Goal: Transaction & Acquisition: Subscribe to service/newsletter

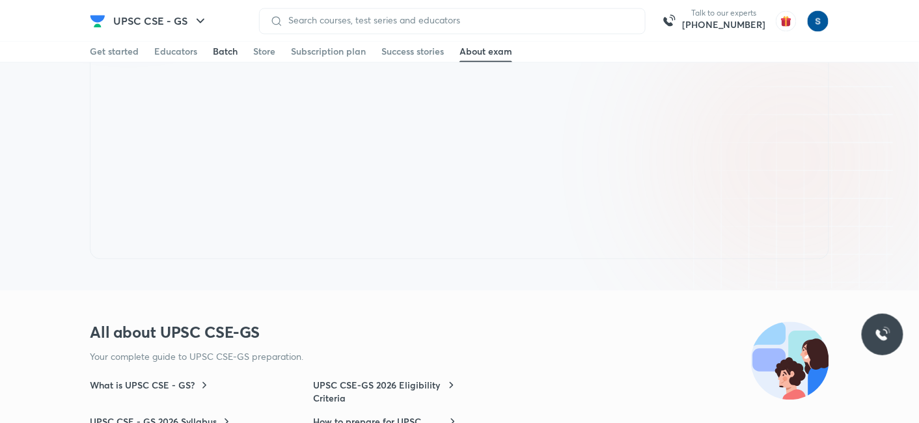
scroll to position [746, 0]
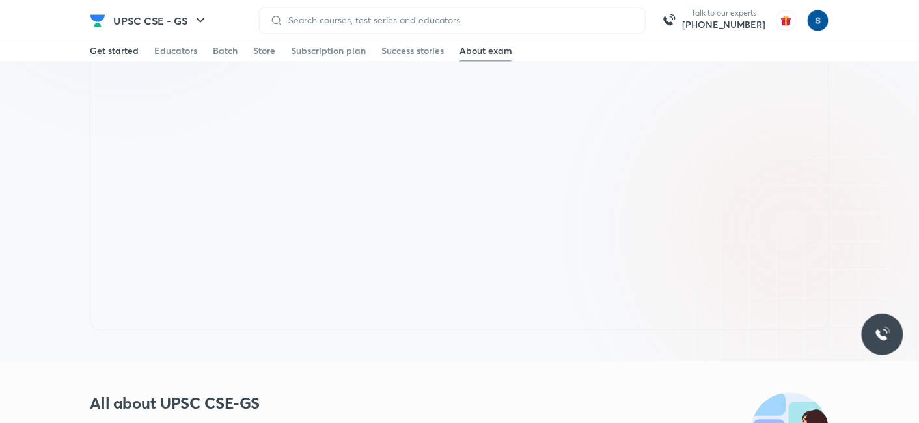
click at [126, 55] on div "Get started" at bounding box center [114, 51] width 49 height 13
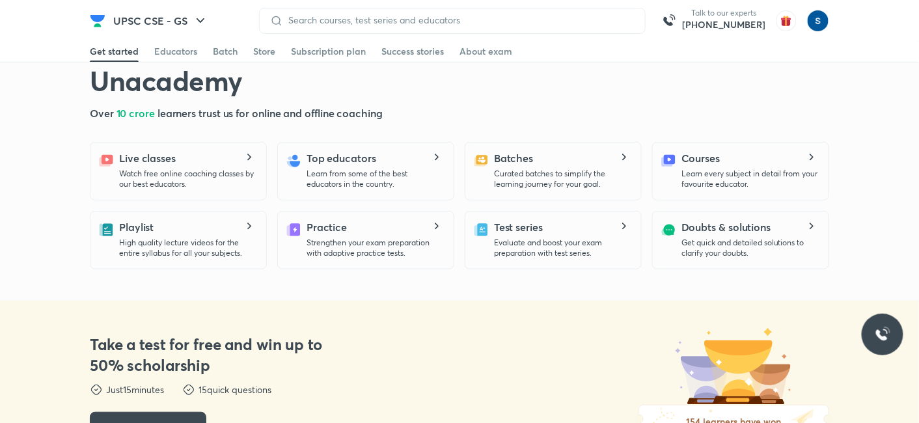
scroll to position [0, 0]
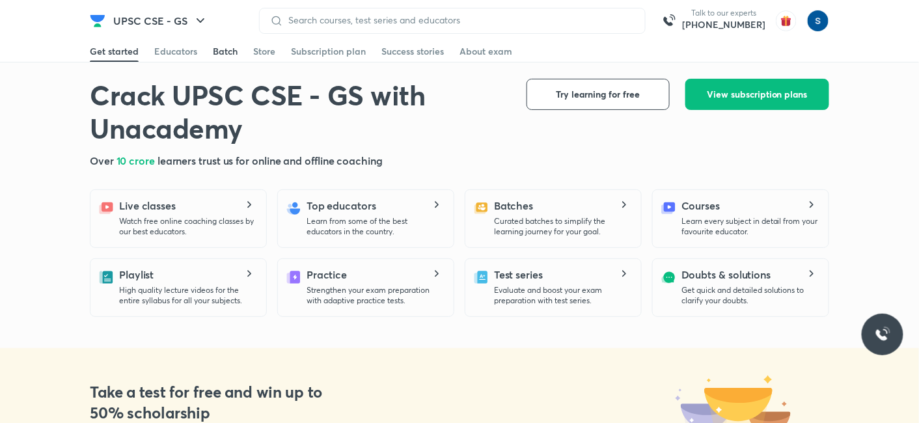
click at [221, 56] on div "Batch" at bounding box center [225, 51] width 25 height 13
click at [318, 49] on div "Subscription plan" at bounding box center [328, 51] width 75 height 13
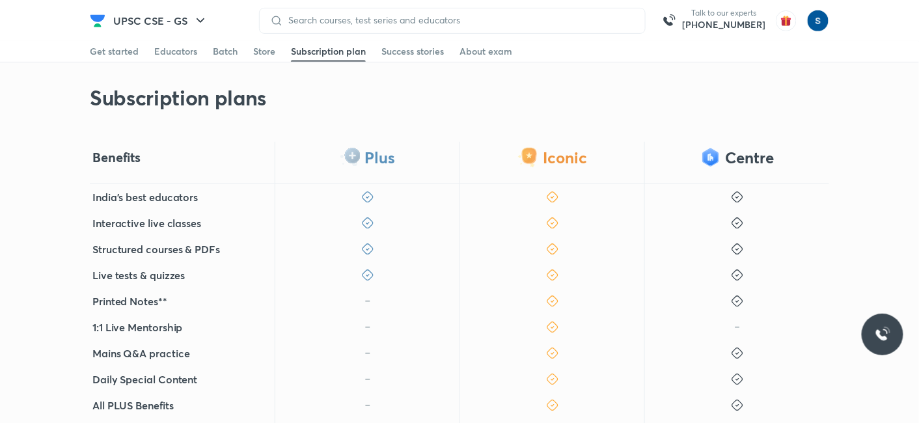
scroll to position [204, 0]
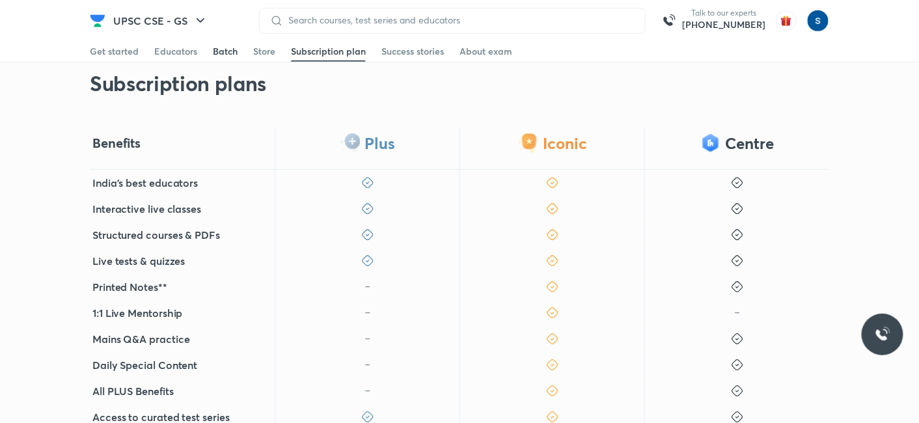
click at [236, 54] on div "Batch" at bounding box center [225, 51] width 25 height 13
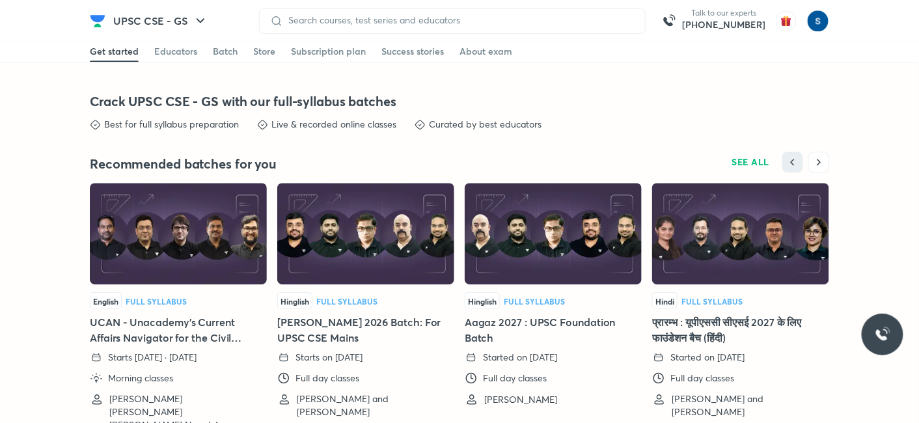
scroll to position [2572, 0]
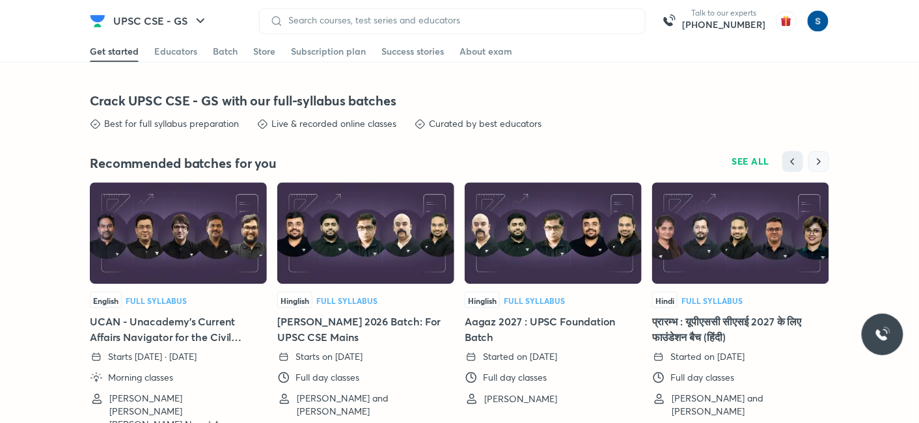
click at [816, 155] on icon "button" at bounding box center [818, 161] width 13 height 13
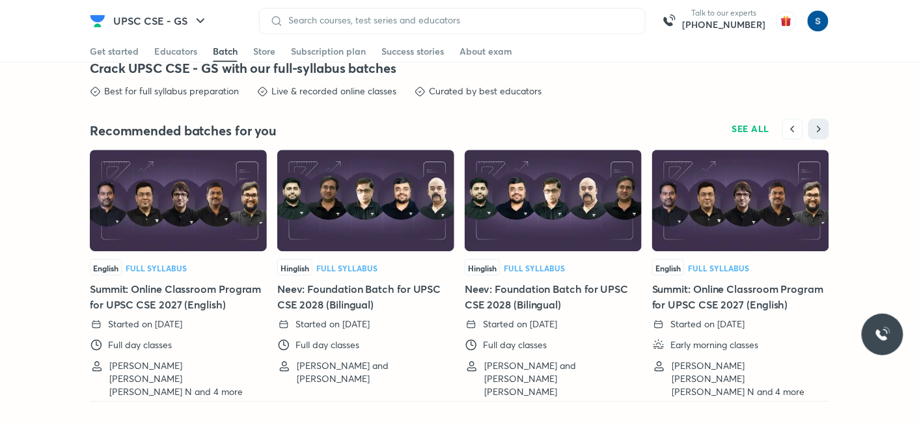
scroll to position [2618, 0]
